Goal: Answer question/provide support

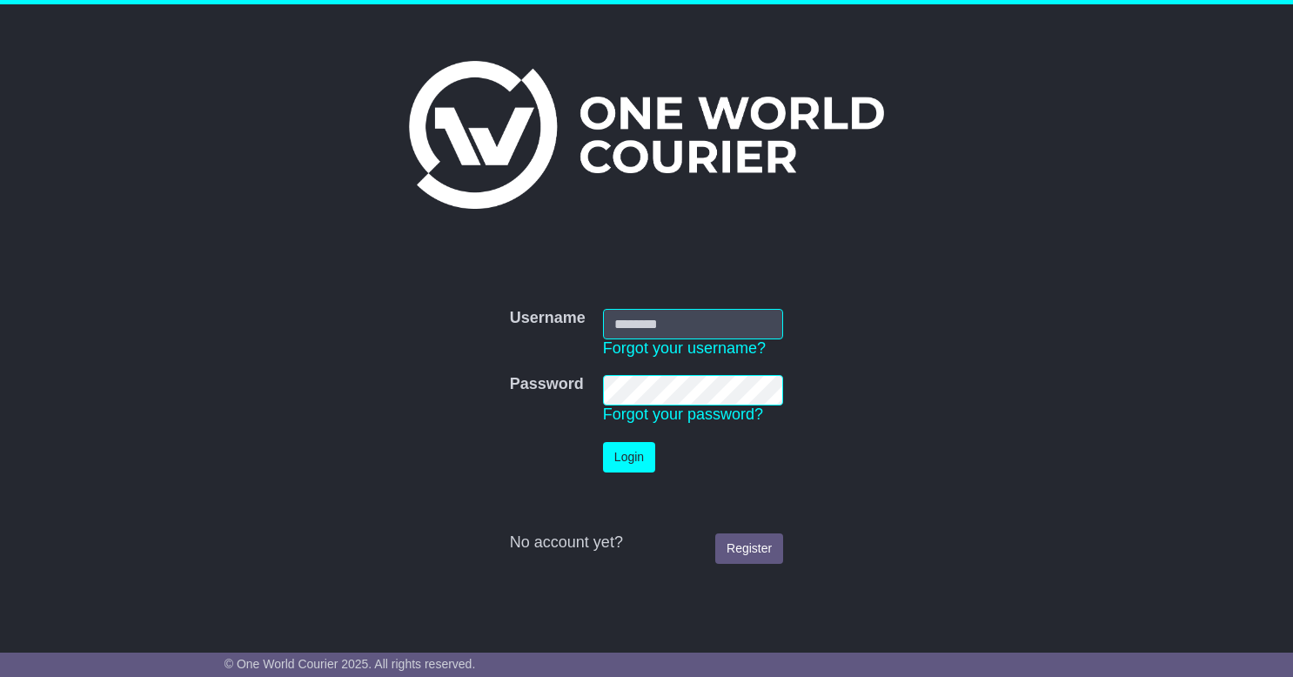
type input "**********"
click at [632, 463] on button "Login" at bounding box center [629, 457] width 52 height 30
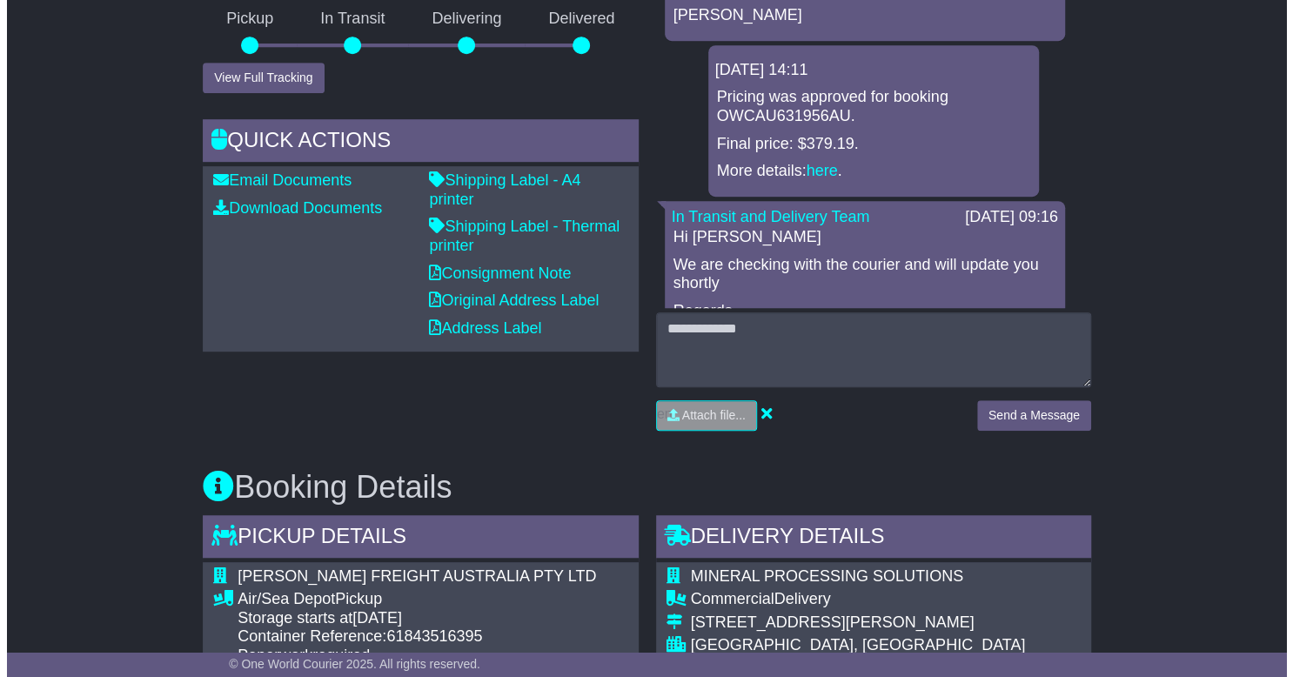
scroll to position [487, 0]
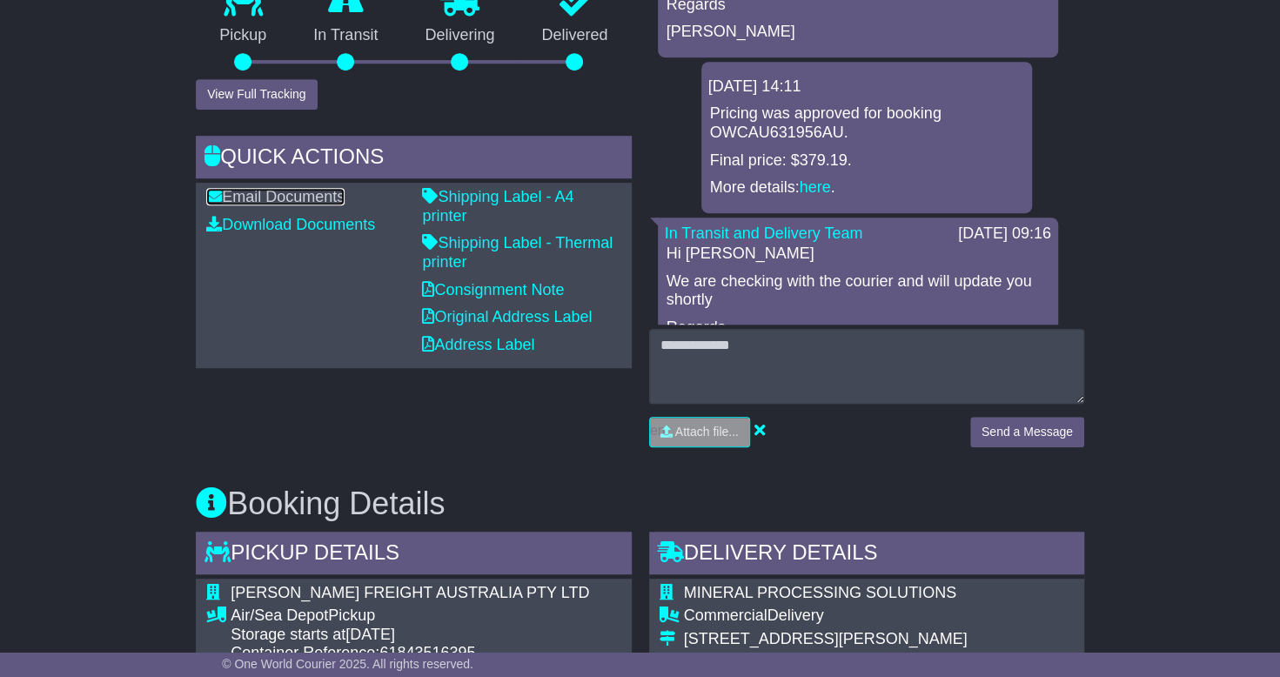
click at [299, 205] on link "Email Documents" at bounding box center [275, 196] width 138 height 17
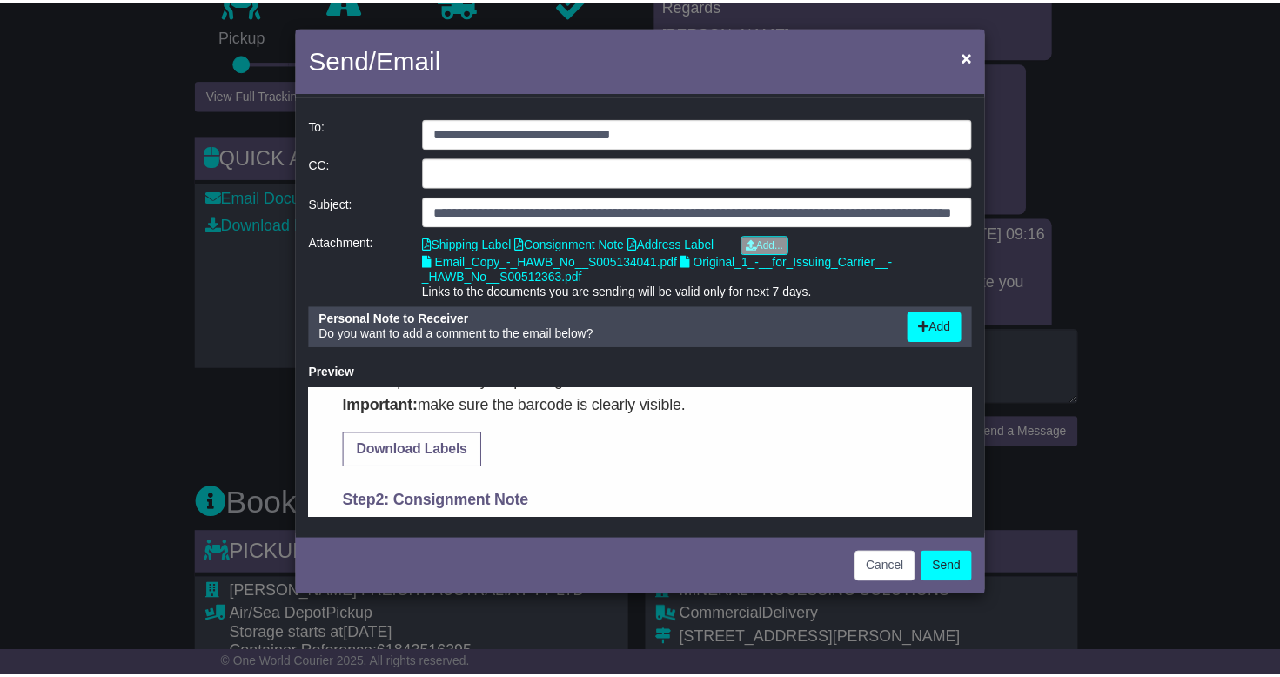
scroll to position [609, 0]
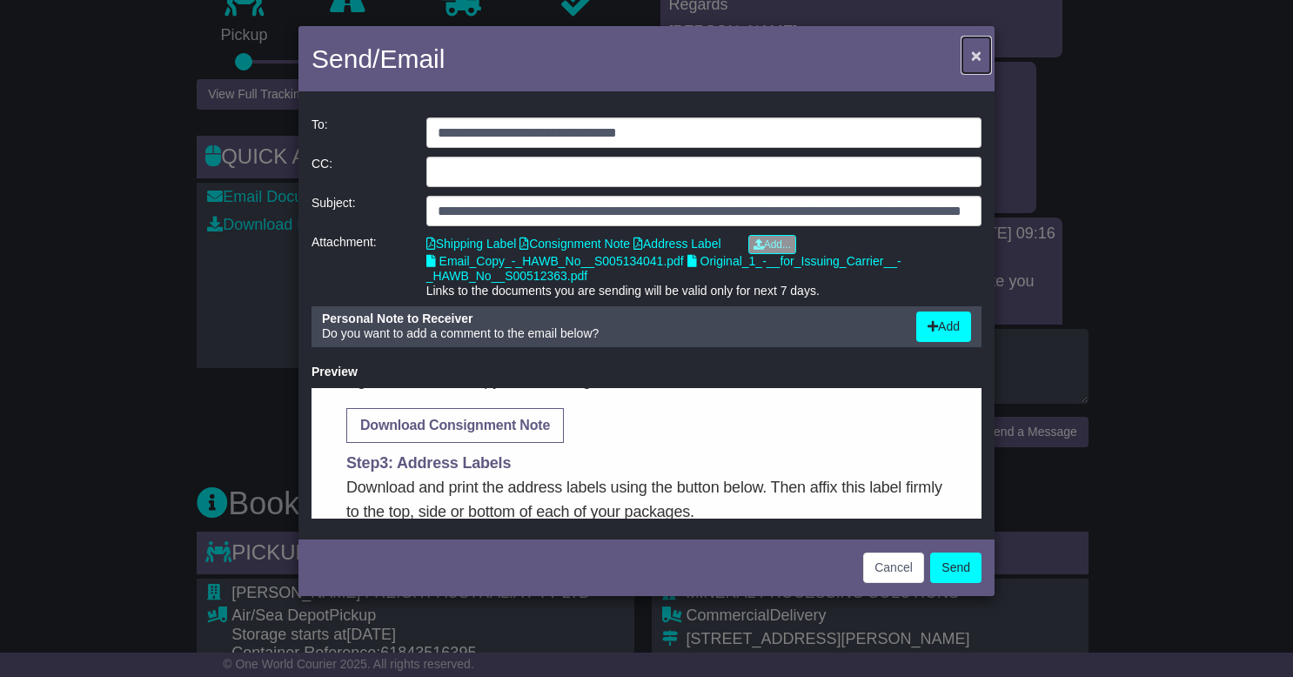
click at [971, 59] on button "×" at bounding box center [977, 55] width 28 height 36
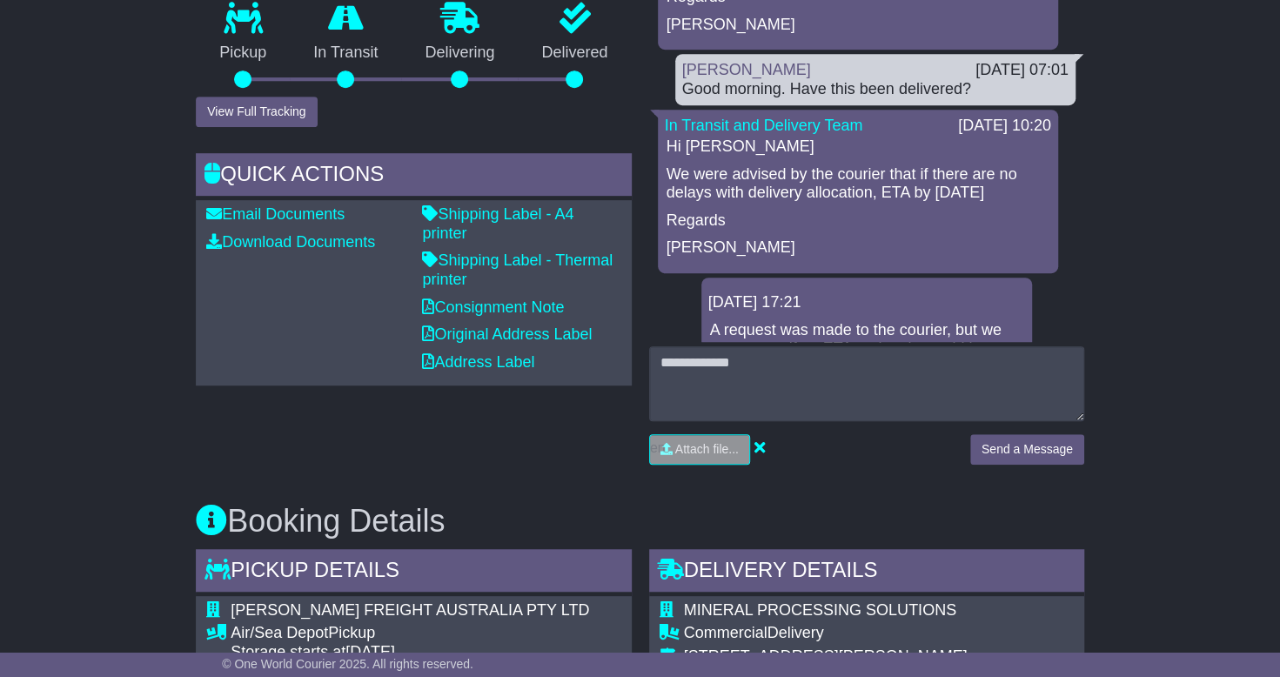
scroll to position [313, 0]
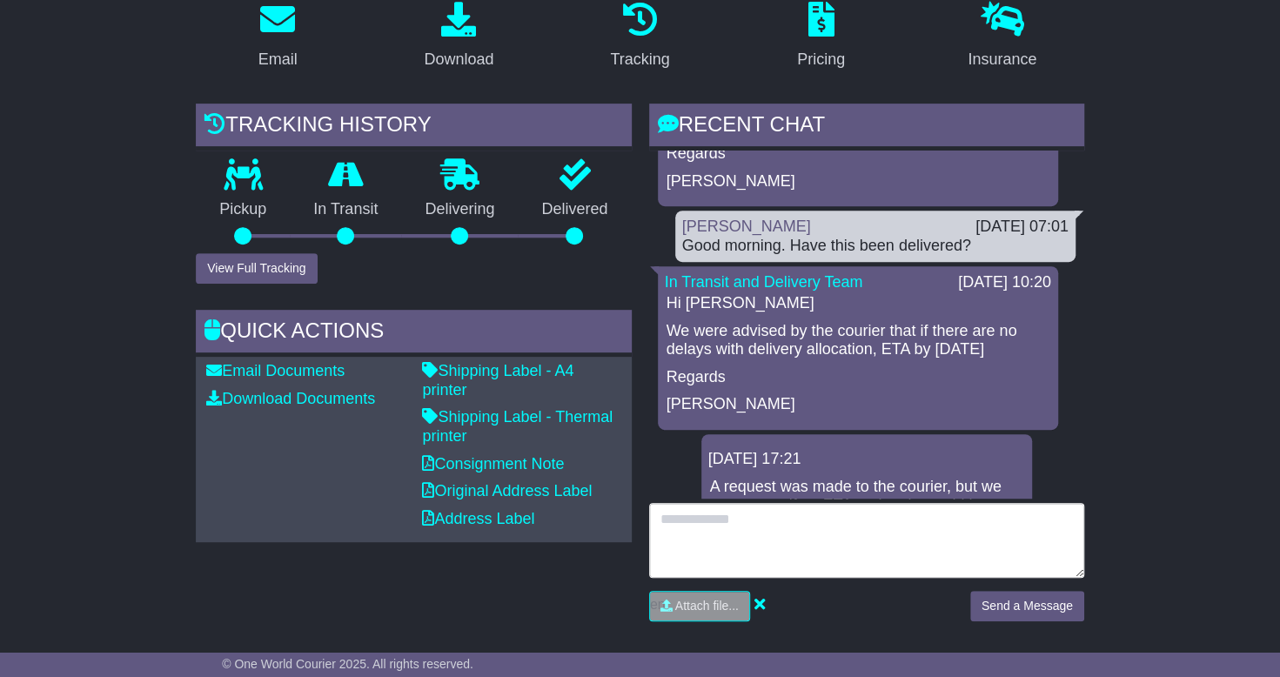
click at [767, 561] on textarea at bounding box center [866, 540] width 435 height 75
type textarea "*"
type textarea "**********"
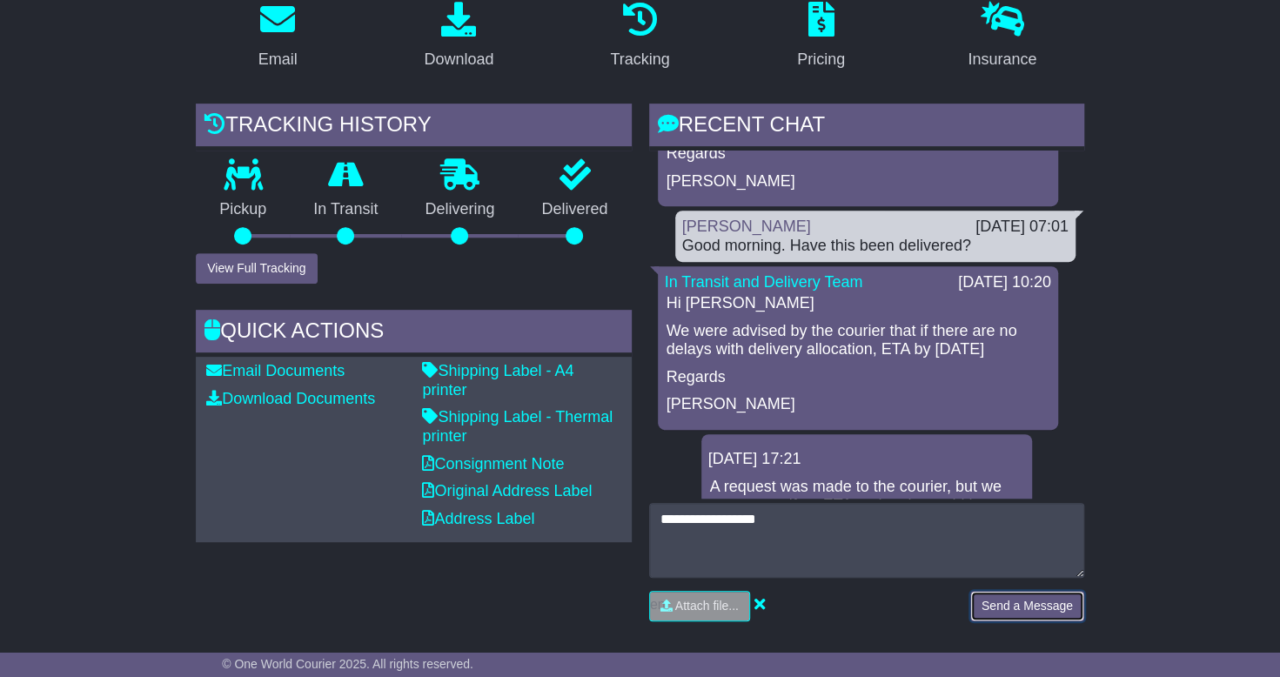
click at [1031, 621] on button "Send a Message" at bounding box center [1028, 606] width 114 height 30
